Goal: Transaction & Acquisition: Purchase product/service

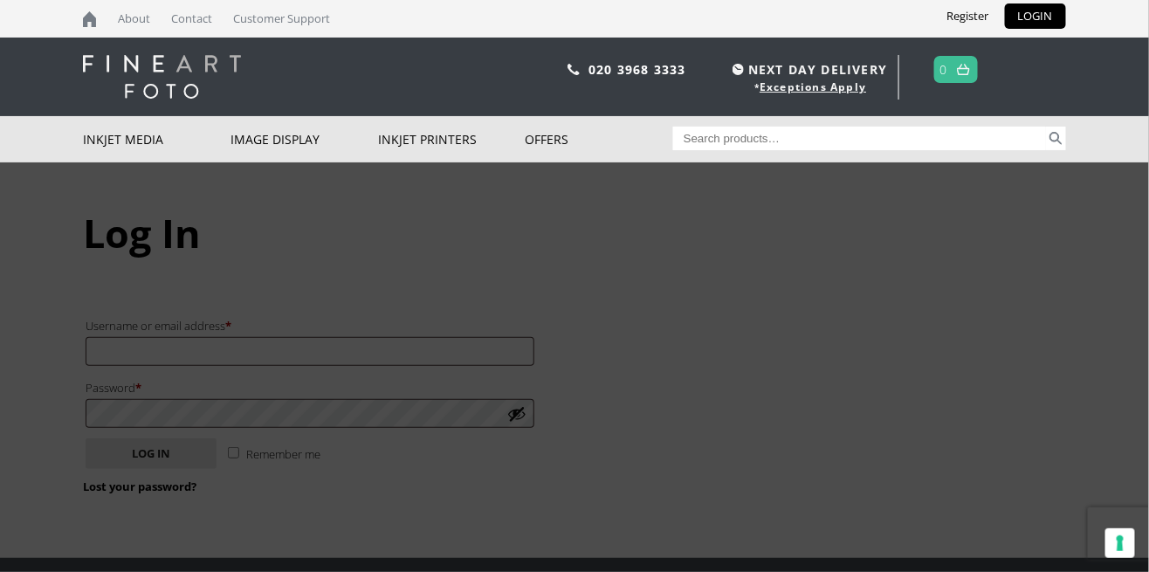
click at [0, 0] on link "Tools and Accessories" at bounding box center [0, 0] width 0 height 0
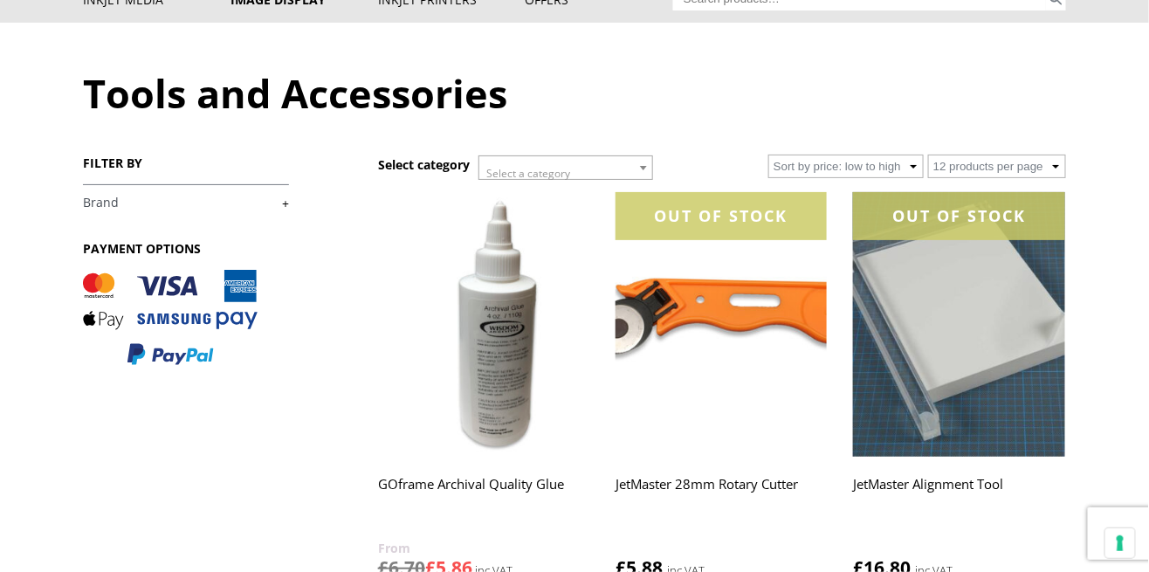
scroll to position [159, 0]
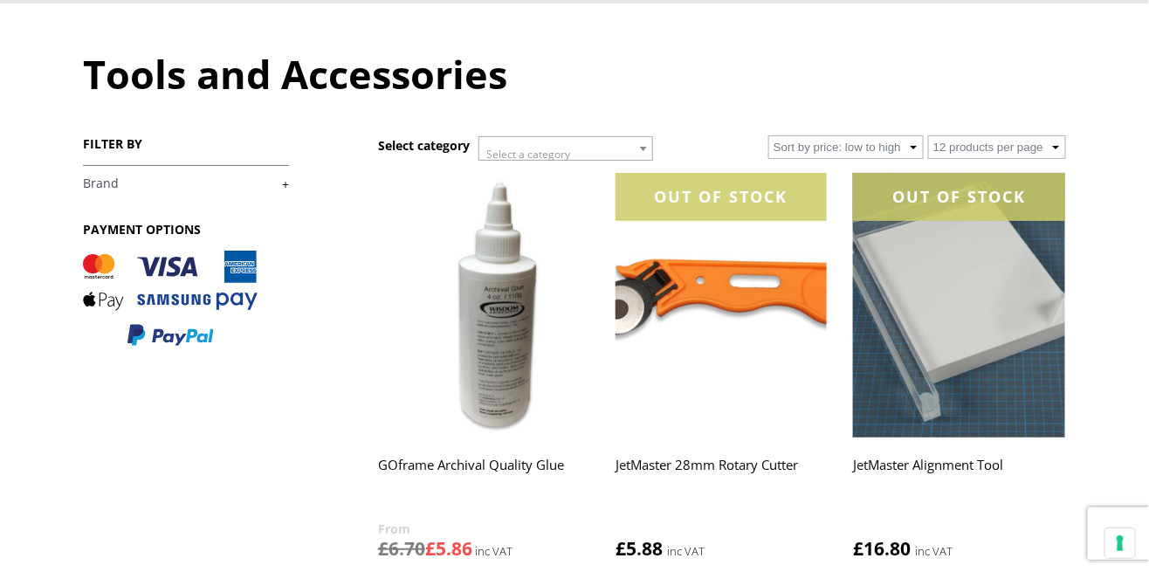
click at [743, 287] on img at bounding box center [721, 305] width 211 height 265
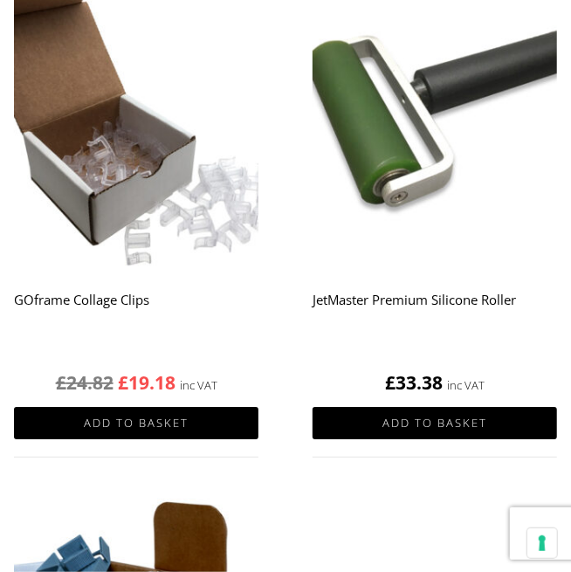
scroll to position [1510, 0]
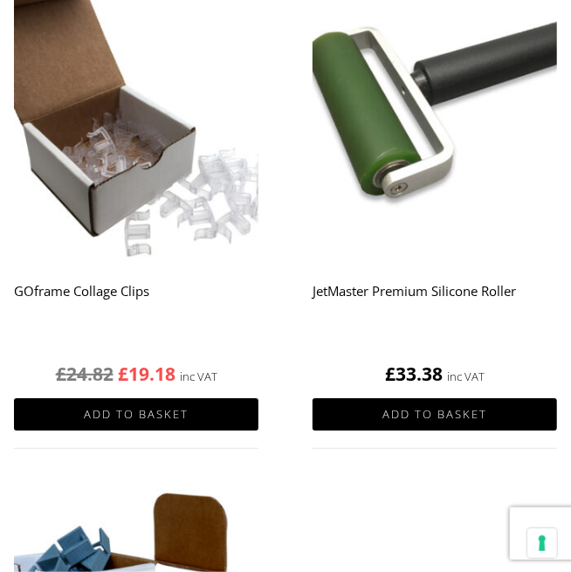
click at [465, 293] on h2 "JetMaster Premium Silicone Roller" at bounding box center [435, 309] width 245 height 70
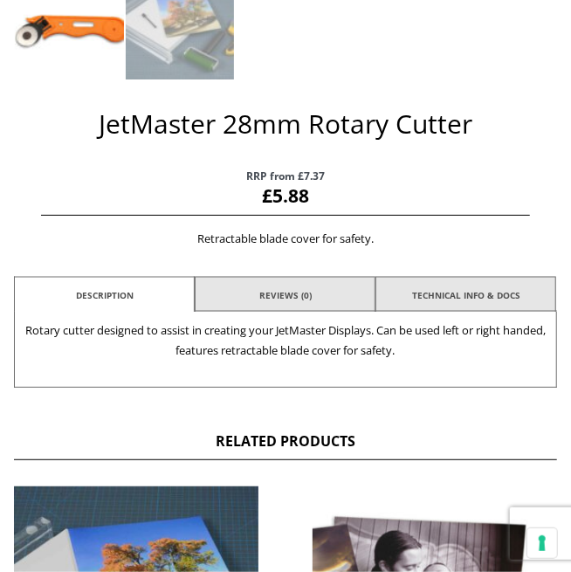
scroll to position [717, 0]
click at [399, 157] on p "RRP from £7.37 £ 5.88 inc VAT" at bounding box center [285, 186] width 488 height 59
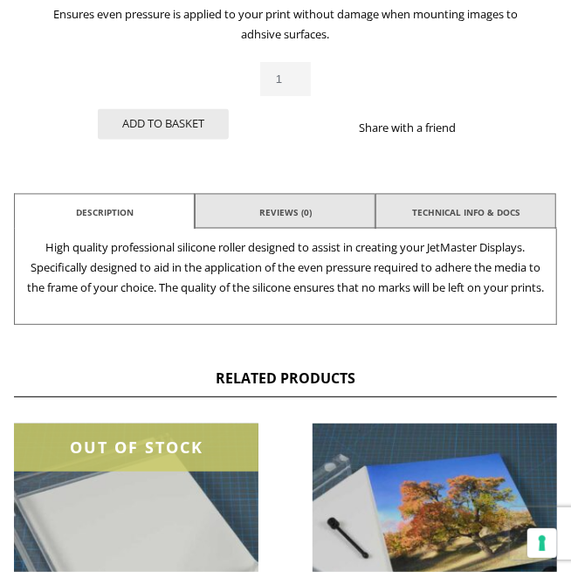
scroll to position [943, 0]
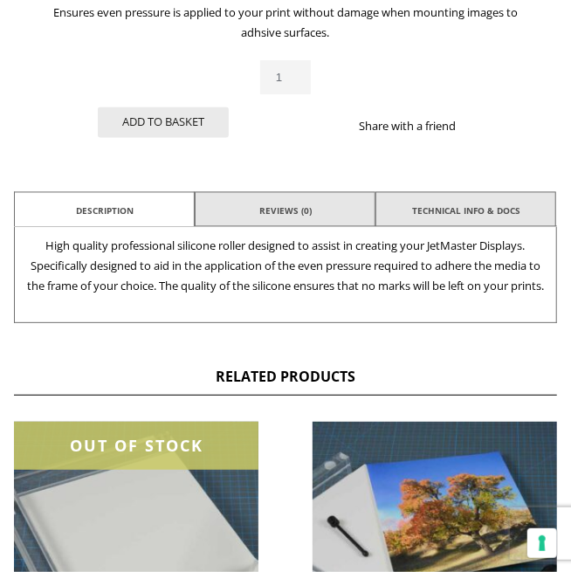
click at [422, 64] on div "JetMaster Premium Silicone Roller RRP from £55.3 £ 33.38 inc VAT Ensures even p…" at bounding box center [285, 22] width 488 height 283
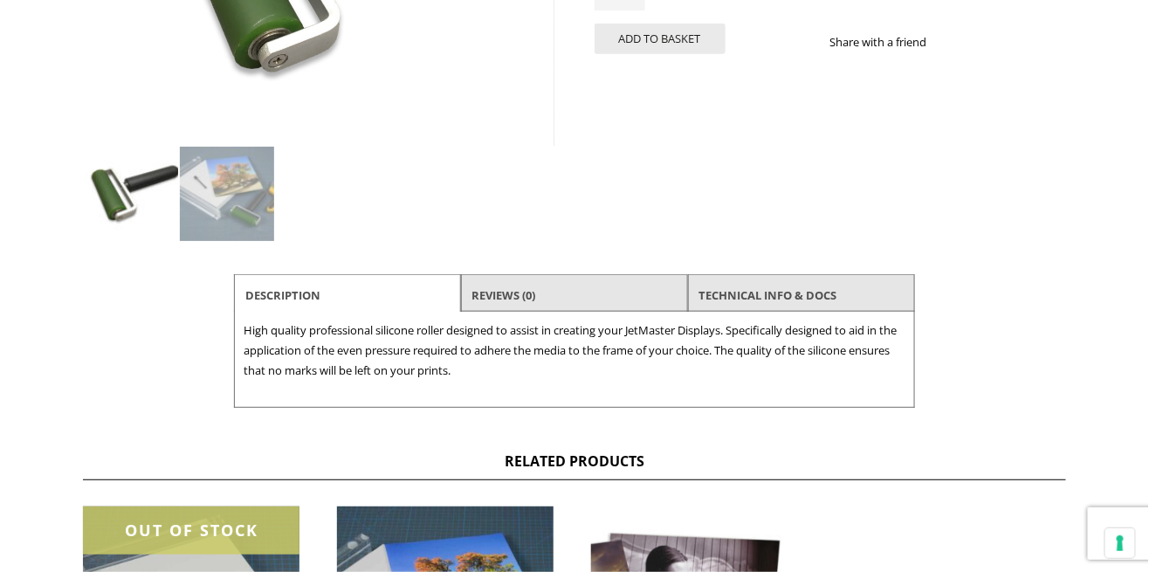
scroll to position [445, 0]
click at [570, 280] on link "TECHNICAL INFO & DOCS" at bounding box center [769, 294] width 138 height 31
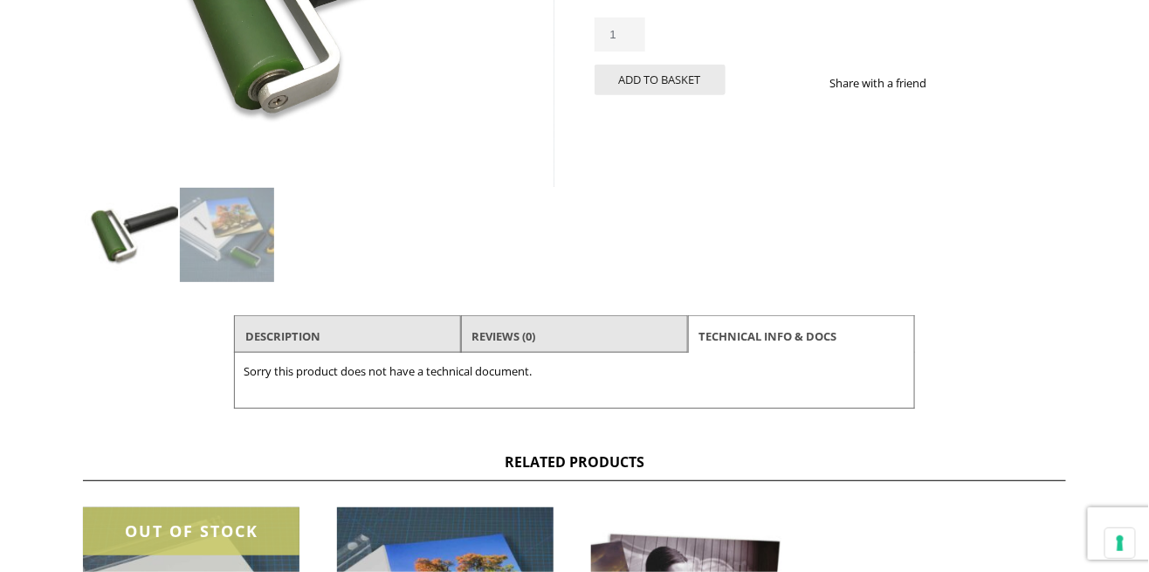
scroll to position [399, 0]
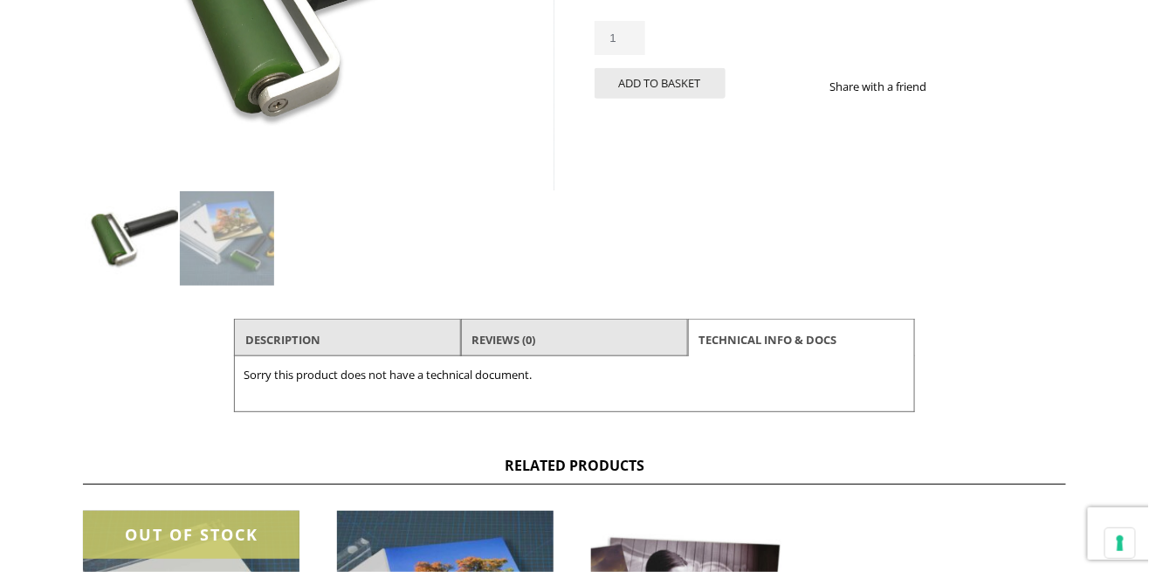
click at [570, 344] on li "Reviews (0)" at bounding box center [574, 340] width 227 height 42
click at [570, 329] on li "Reviews (0)" at bounding box center [574, 340] width 227 height 42
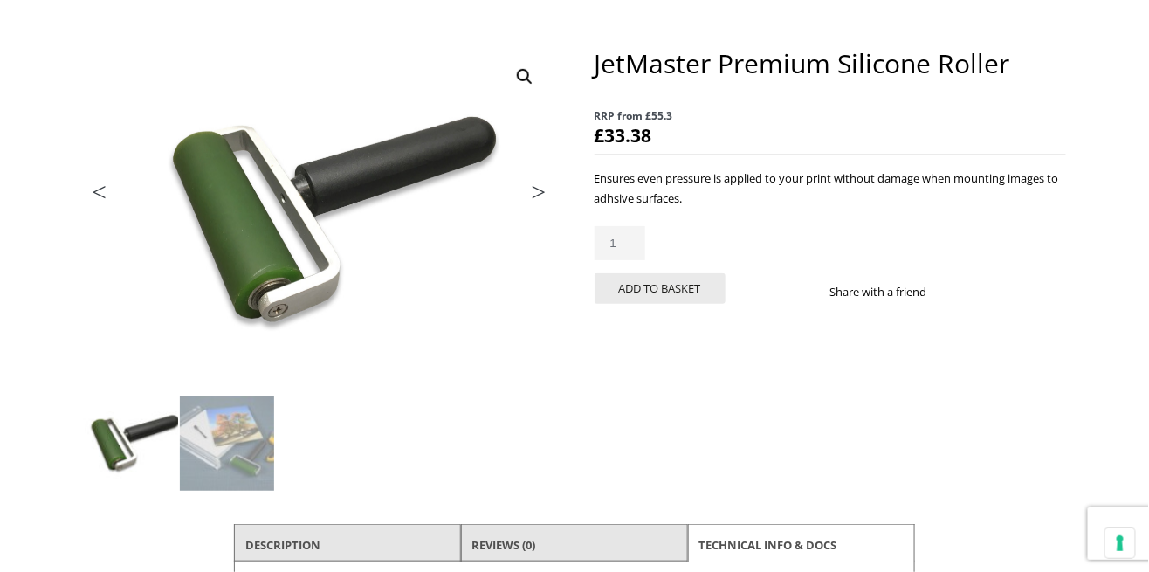
scroll to position [190, 0]
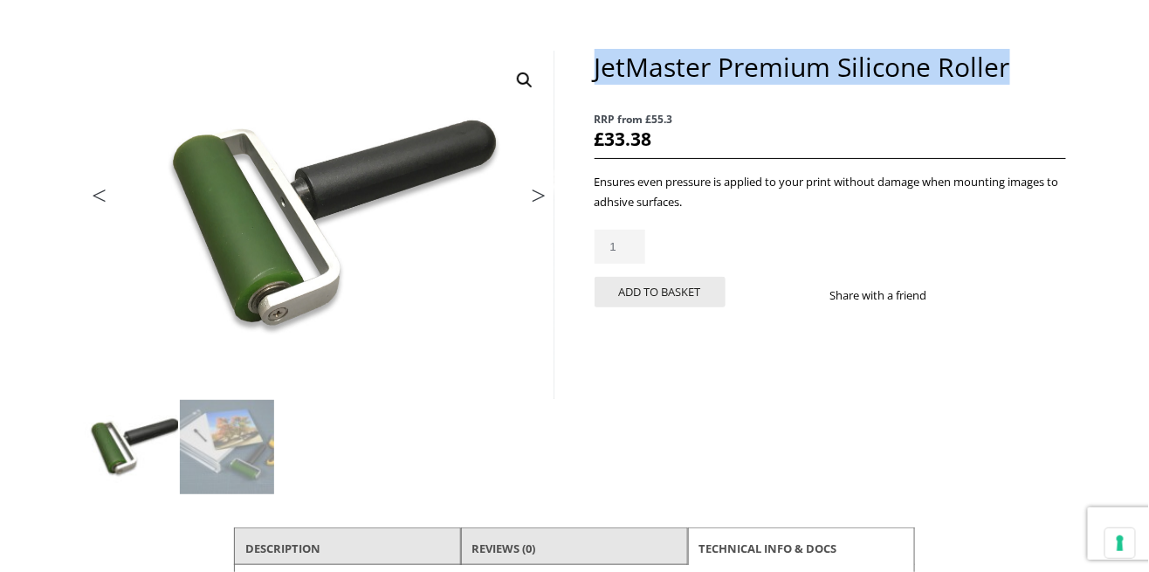
copy h1 "JetMaster Premium Silicone Roller"
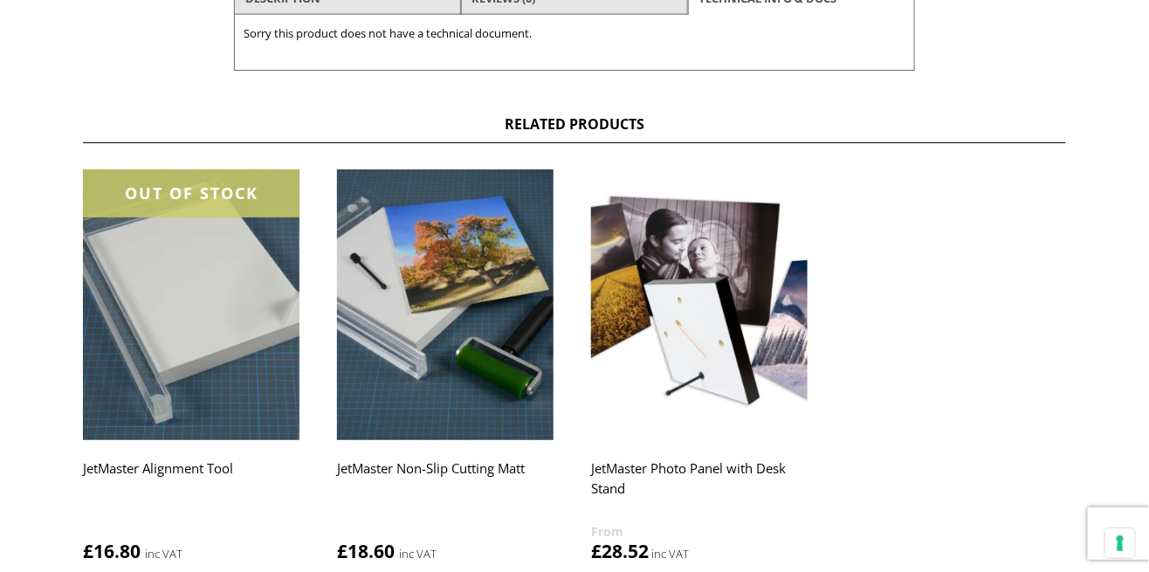
scroll to position [742, 0]
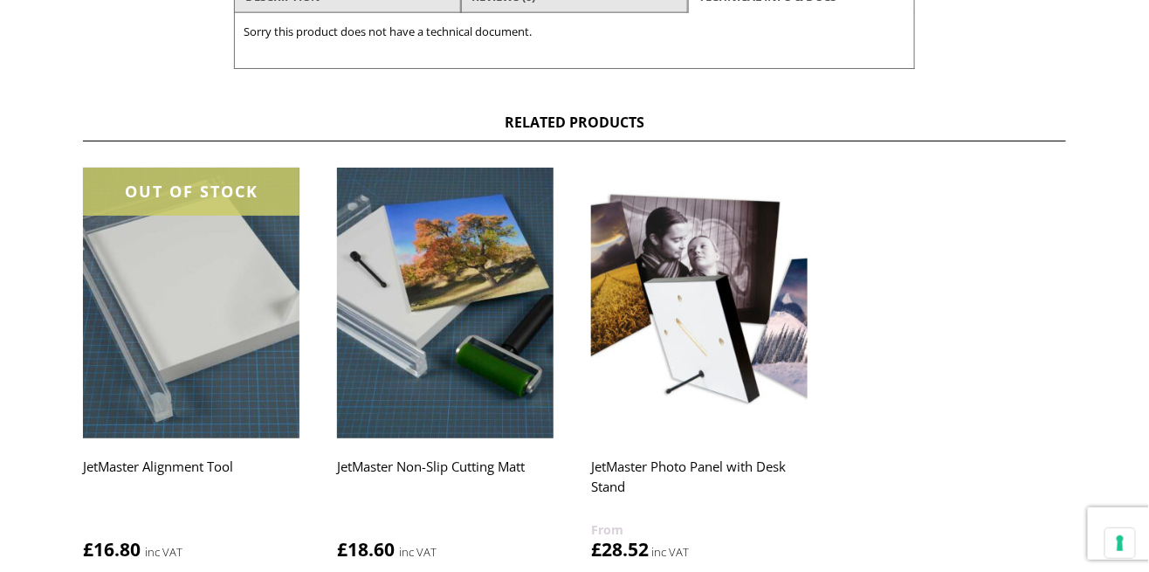
click at [218, 470] on h2 "JetMaster Alignment Tool" at bounding box center [191, 485] width 217 height 70
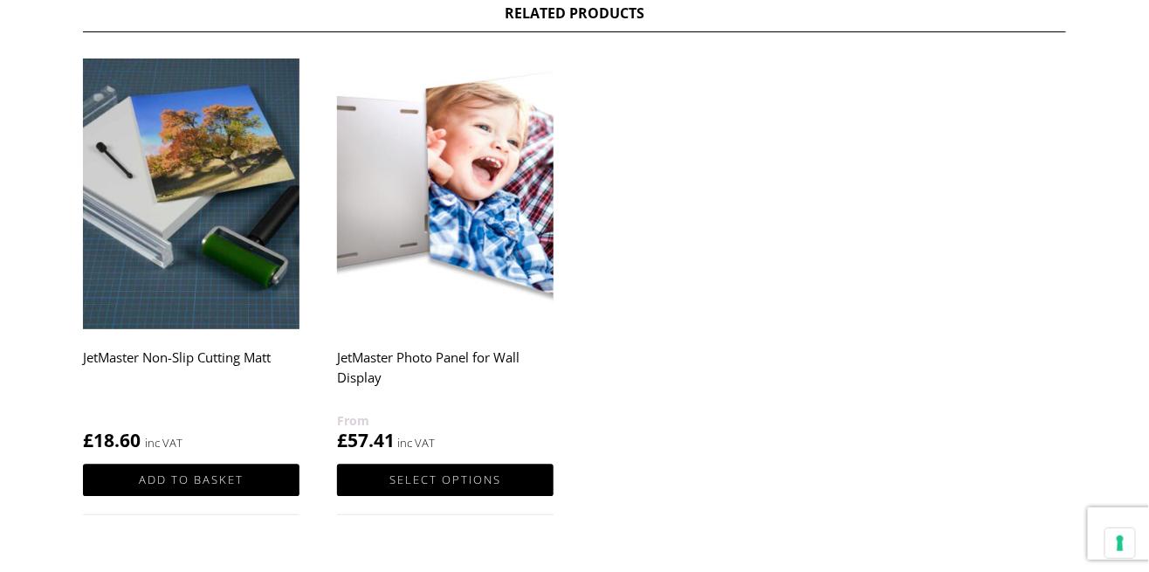
scroll to position [891, 0]
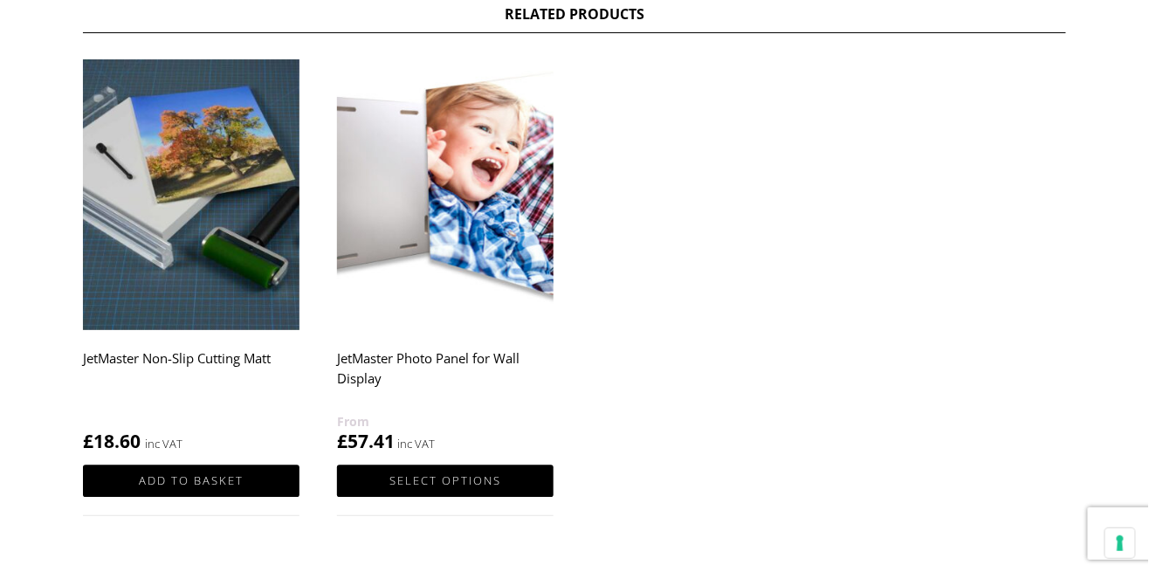
click at [504, 218] on img at bounding box center [445, 194] width 217 height 271
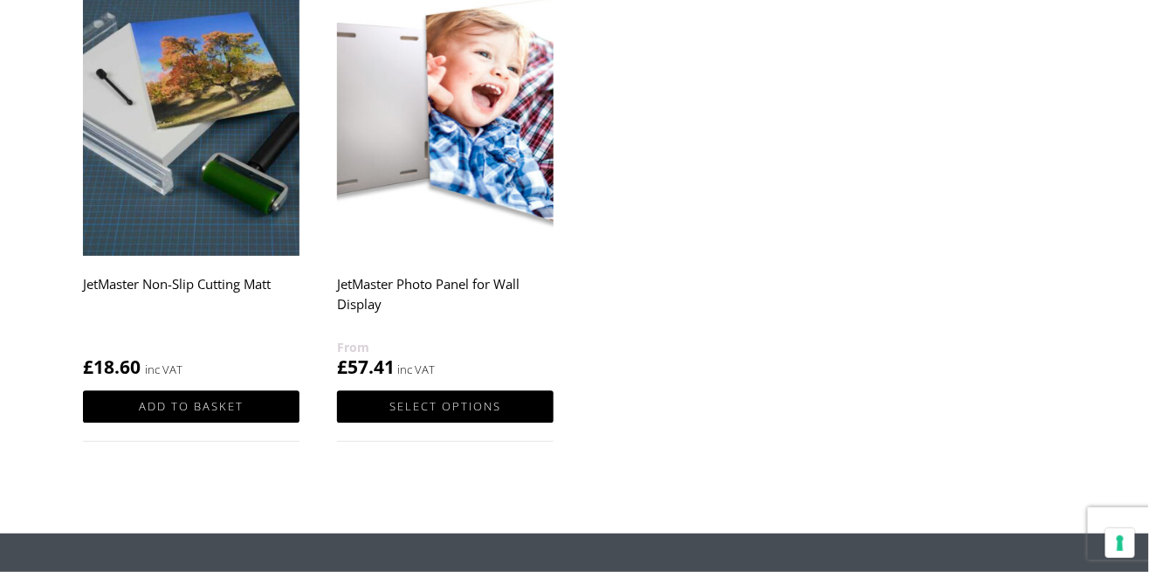
scroll to position [975, 0]
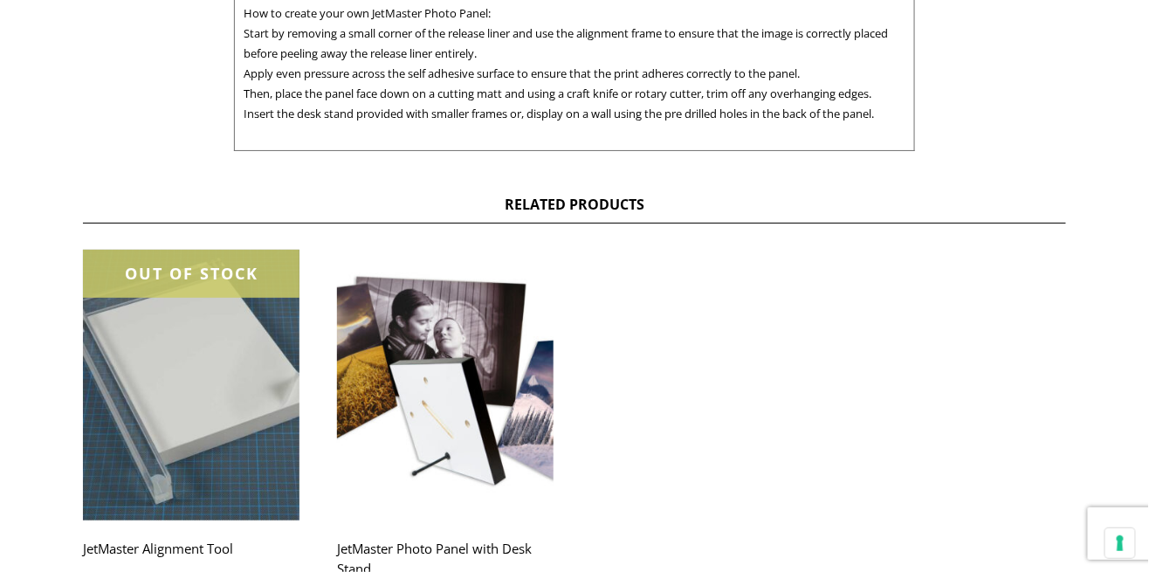
scroll to position [830, 0]
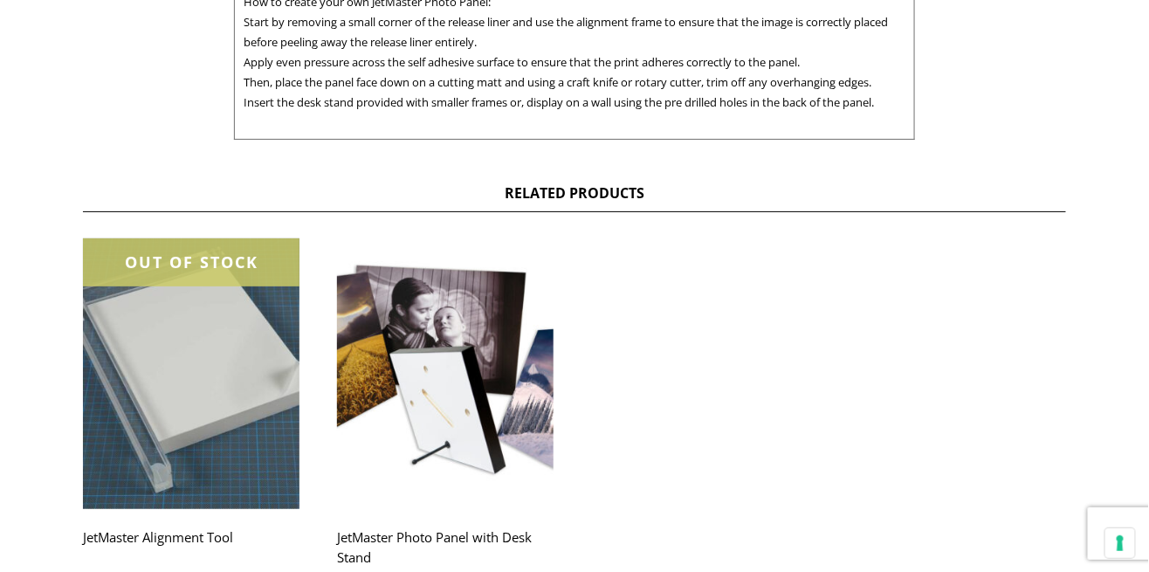
click at [487, 444] on img at bounding box center [445, 373] width 217 height 271
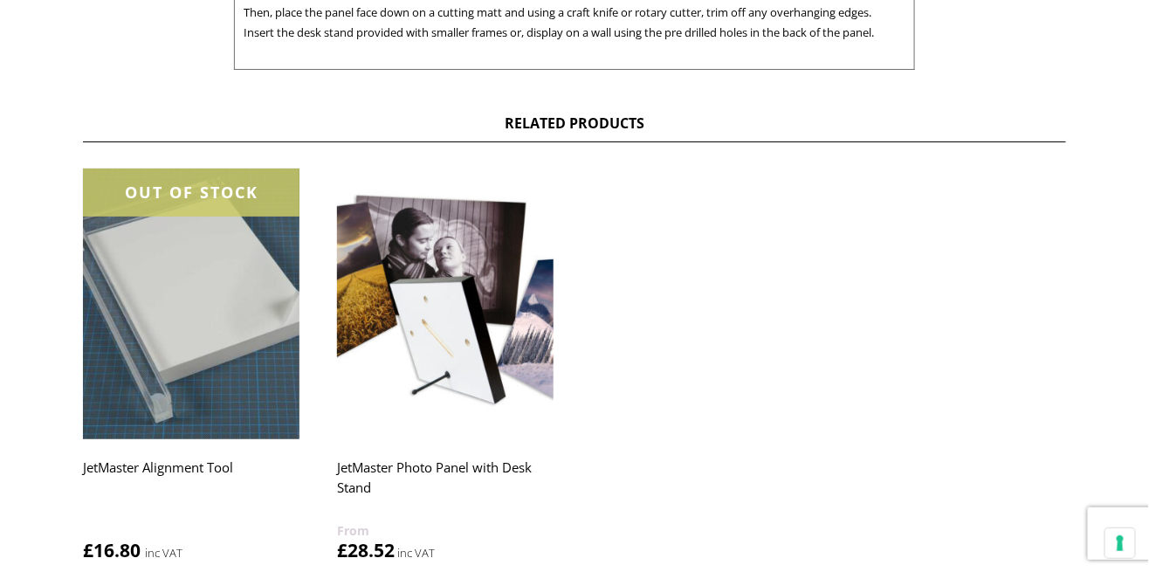
scroll to position [914, 0]
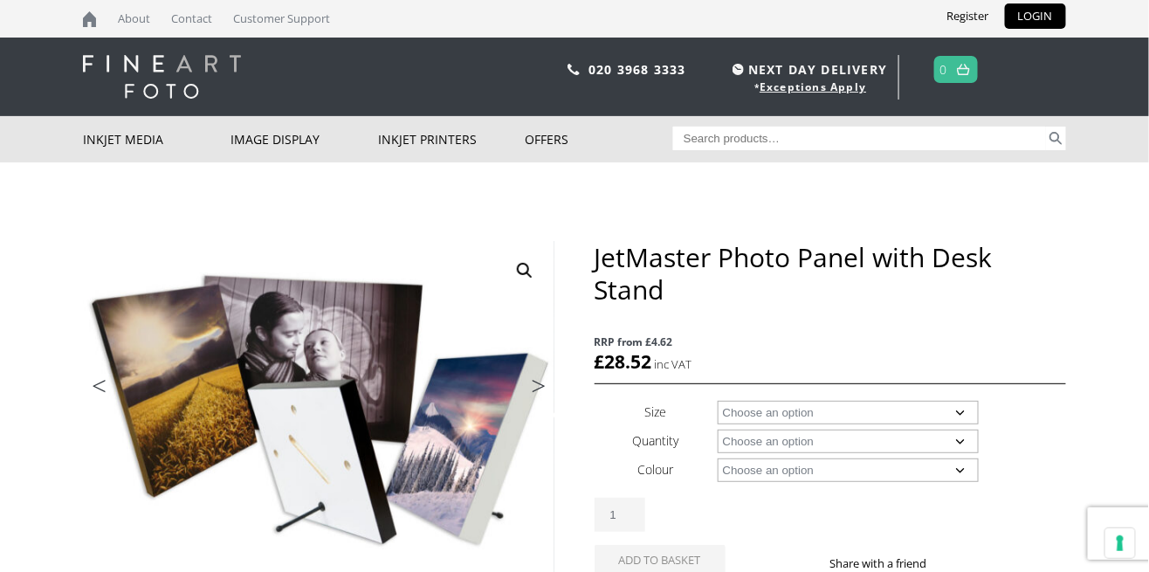
click at [824, 406] on select "Choose an option A4 A3 A3+ 5" x 5" 5" x 7" 6" x 8" 8" x 8" 8" x 10" 8" x 20" 8"…" at bounding box center [849, 413] width 262 height 24
click at [718, 401] on select "Choose an option A4 A3 A3+ 5" x 5" 5" x 7" 6" x 8" 8" x 8" 8" x 10" 8" x 20" 8"…" at bounding box center [849, 413] width 262 height 24
select select "8-x-10"
click at [924, 445] on select "Choose an option 10 Panels with Desk Stands" at bounding box center [849, 442] width 262 height 24
select select "10-panels-with-desk-stands"
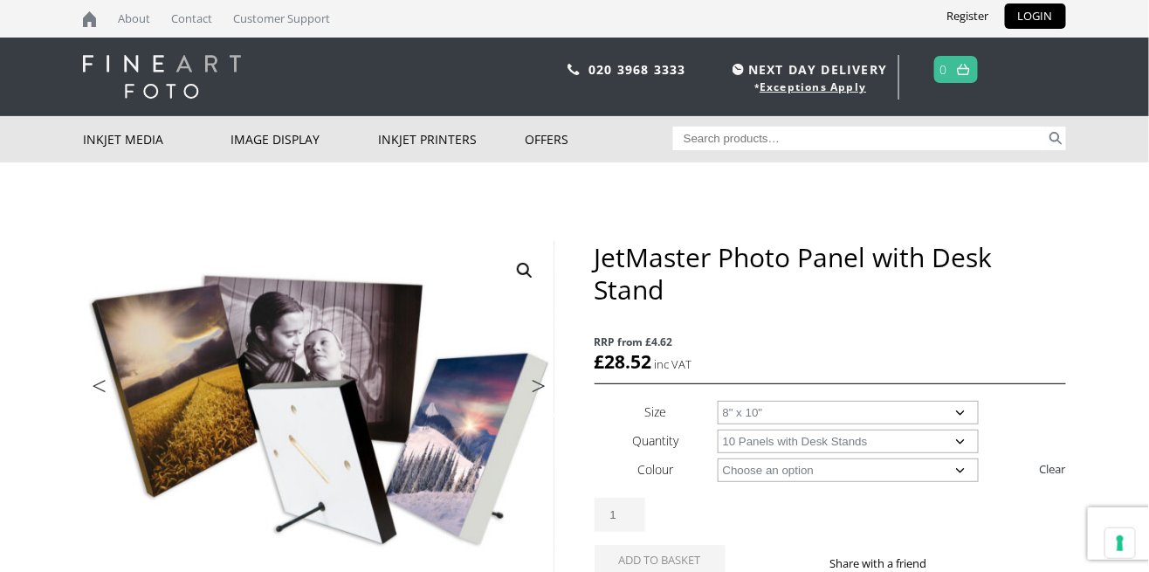
click at [718, 430] on select "Choose an option 10 Panels with Desk Stands" at bounding box center [849, 442] width 262 height 24
select select "8-x-10"
click at [875, 476] on select "Choose an option Black White" at bounding box center [849, 471] width 262 height 24
select select "black"
click at [718, 459] on select "Choose an option Black White" at bounding box center [849, 471] width 262 height 24
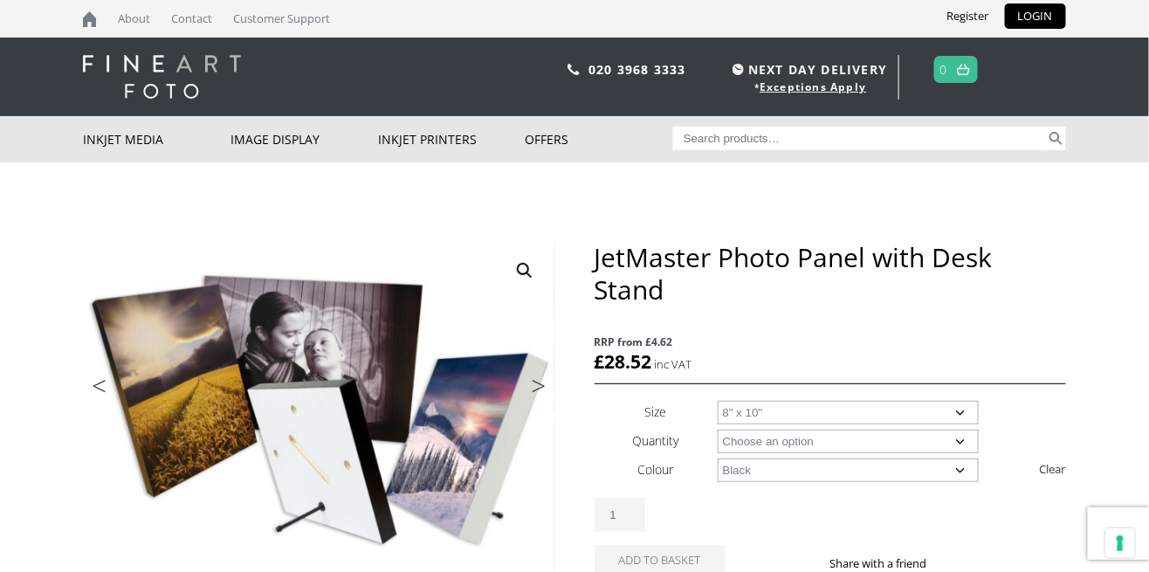
select select "8-x-10"
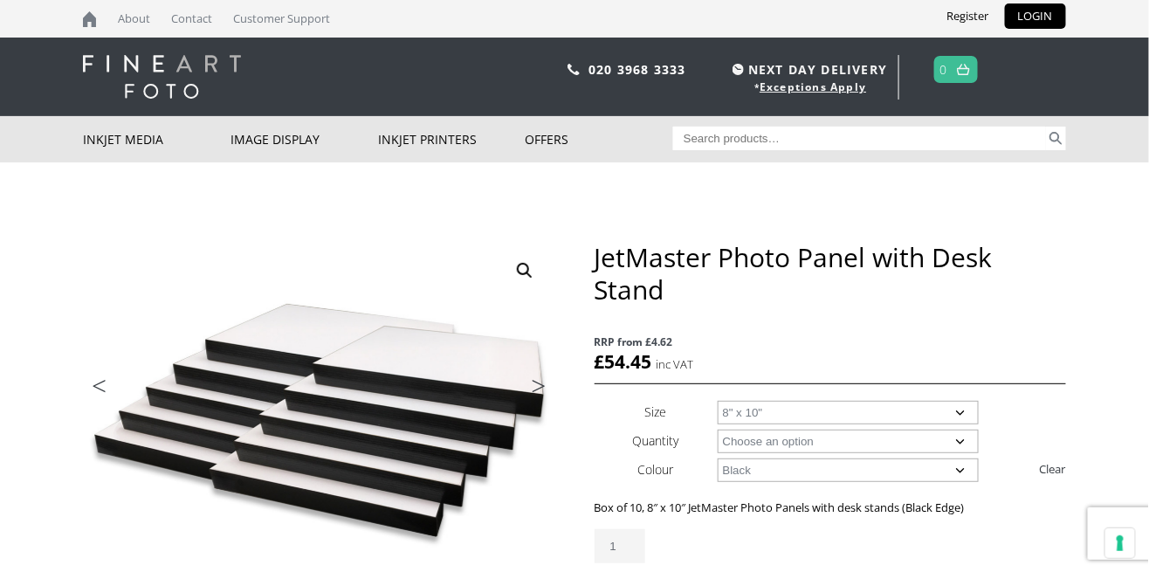
click at [884, 472] on select "Choose an option Black White" at bounding box center [849, 471] width 262 height 24
select select "white"
click at [718, 459] on select "Choose an option Black White" at bounding box center [849, 471] width 262 height 24
select select "8-x-10"
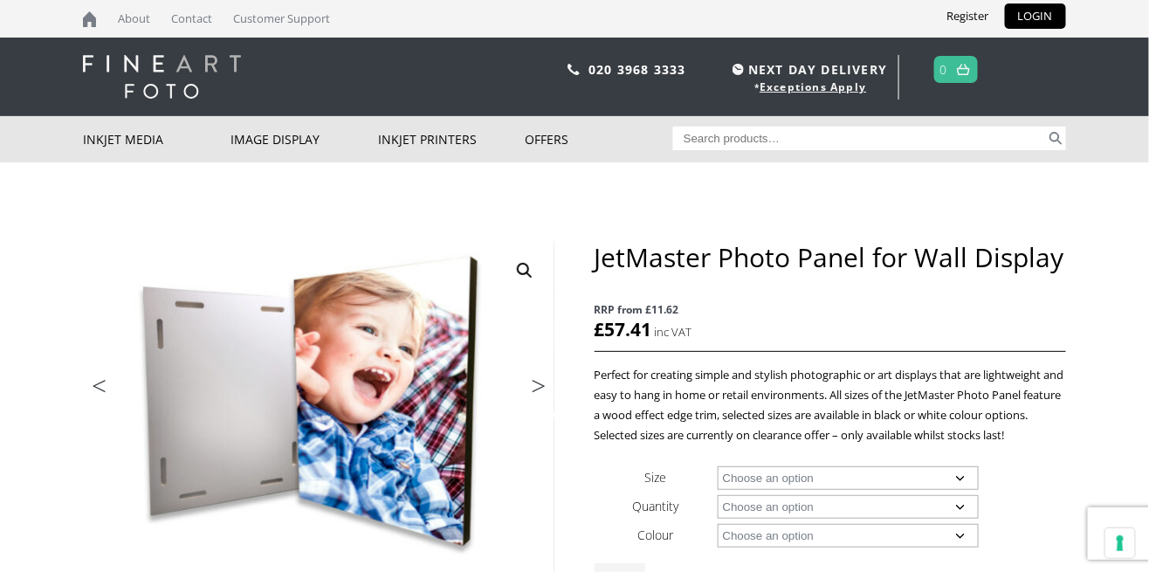
click at [867, 470] on select "Choose an option 12" x 12" 12" x 16" 16" x 16" 16" x 20" 16" x 24" 24" x 24" 24…" at bounding box center [849, 478] width 262 height 24
